Goal: Find specific page/section: Find specific page/section

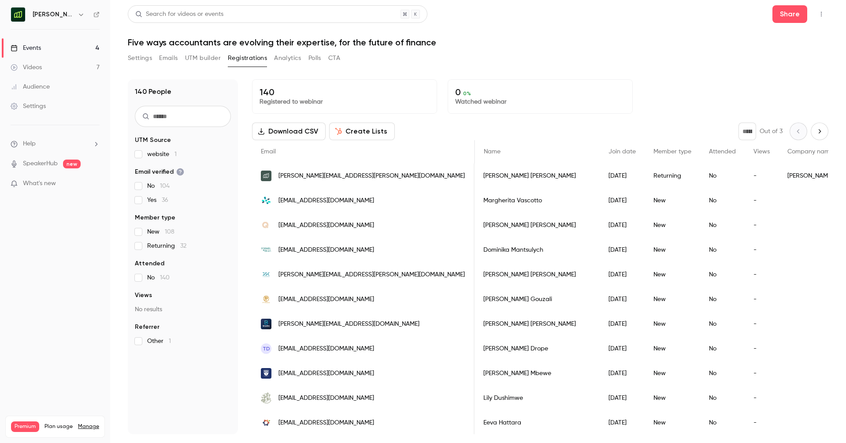
scroll to position [0, 48]
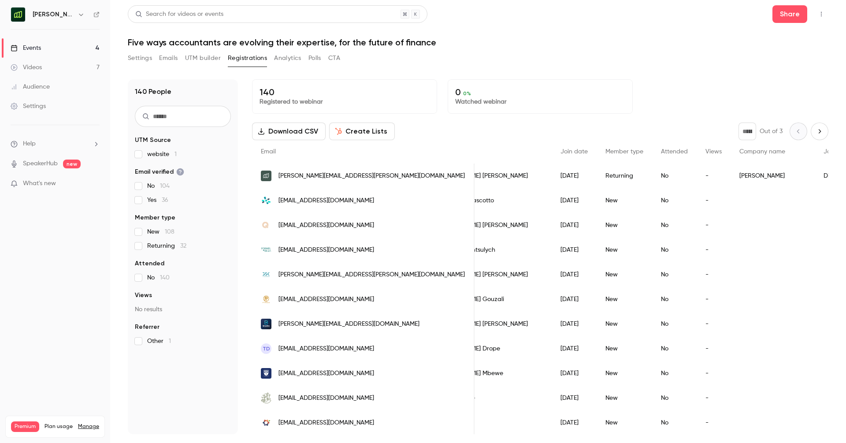
click at [43, 42] on link "Events 4" at bounding box center [55, 47] width 110 height 19
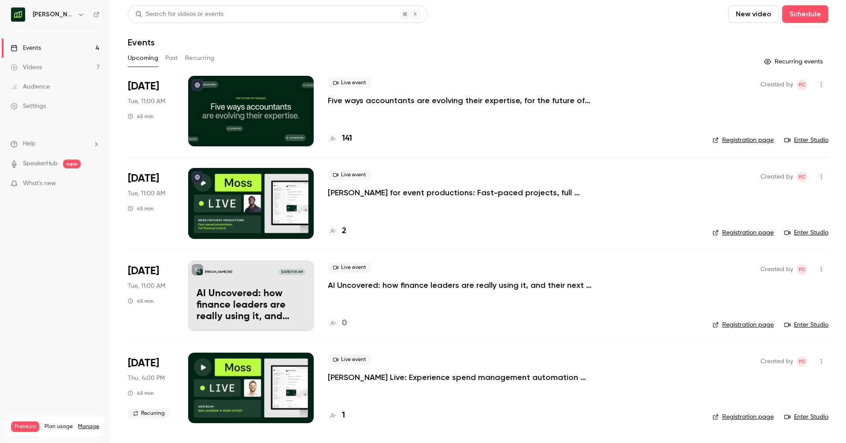
click at [345, 135] on h4 "141" at bounding box center [347, 139] width 10 height 12
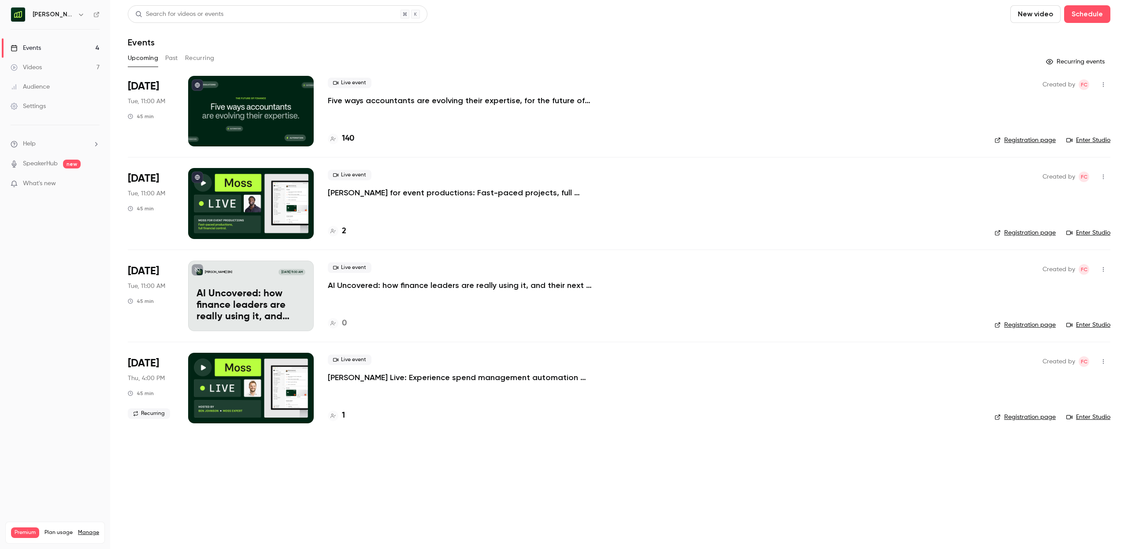
click at [351, 137] on h4 "140" at bounding box center [348, 139] width 12 height 12
